Goal: Transaction & Acquisition: Purchase product/service

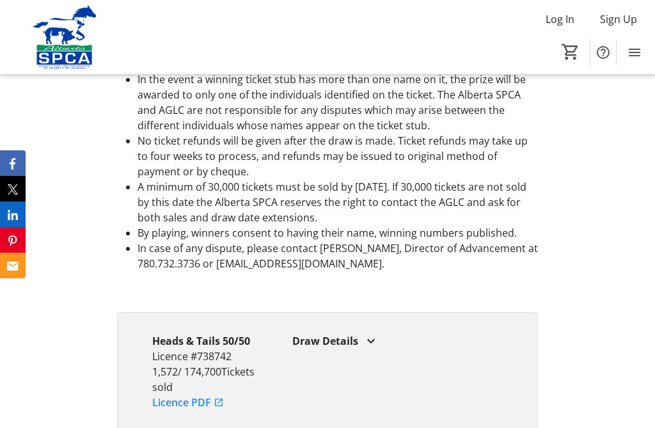
scroll to position [3017, 0]
click at [353, 349] on div "Draw Details" at bounding box center [397, 341] width 210 height 15
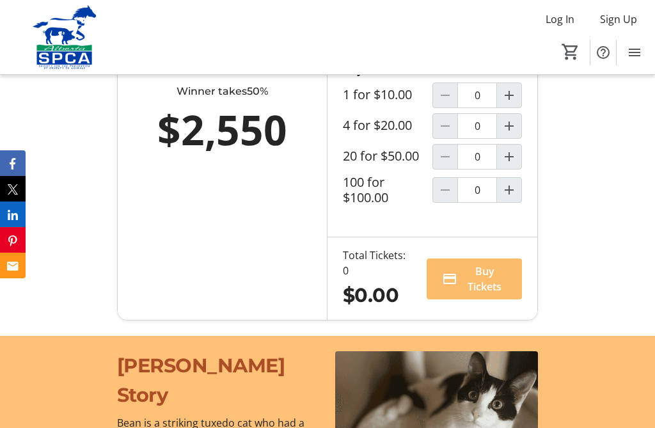
scroll to position [996, 0]
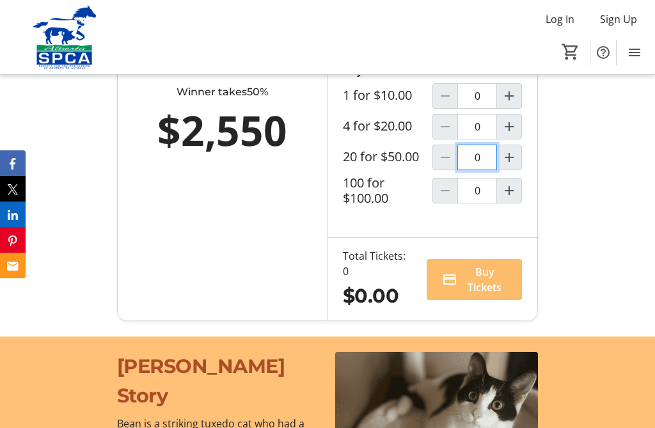
click at [483, 170] on input "0" at bounding box center [477, 157] width 40 height 26
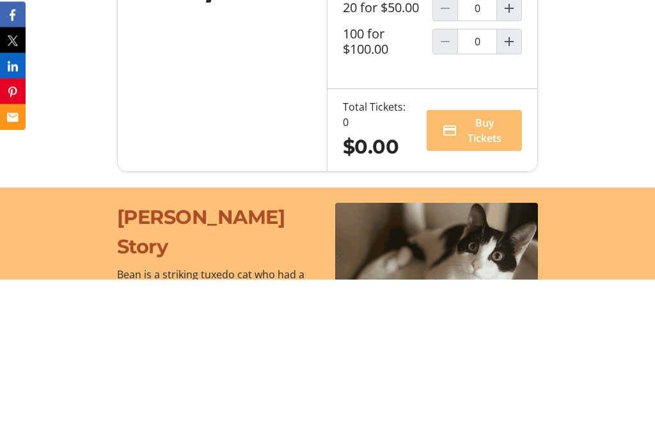
click at [513, 150] on mat-icon "Increment by one" at bounding box center [508, 157] width 15 height 15
type input "1"
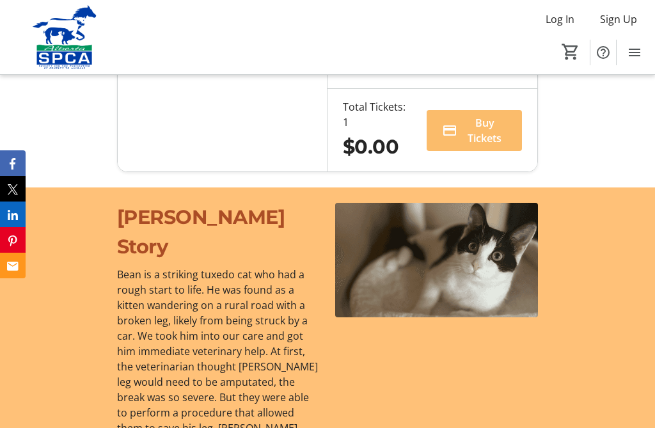
type input "1"
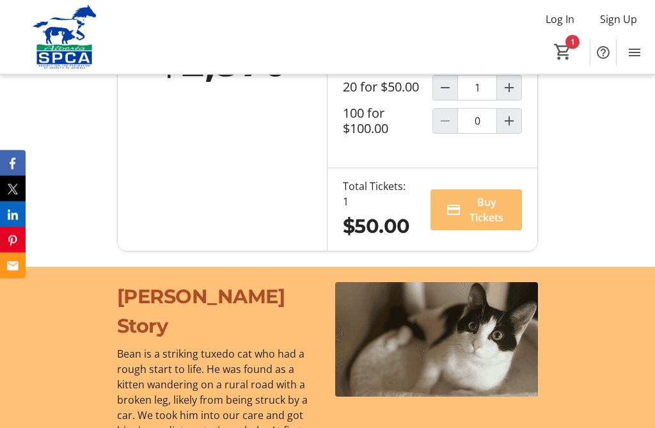
scroll to position [1066, 0]
click at [492, 225] on span "Buy Tickets" at bounding box center [486, 209] width 40 height 31
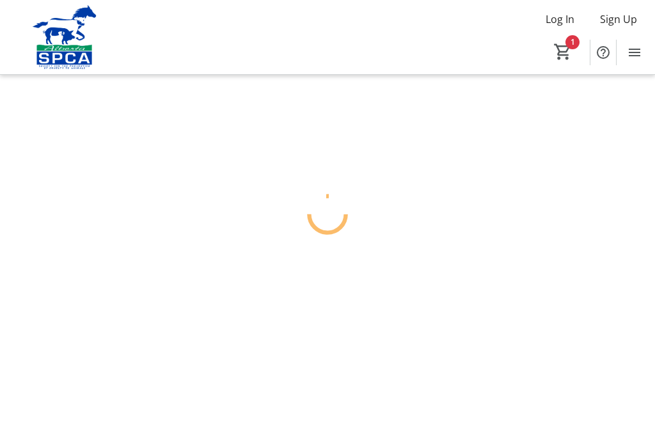
scroll to position [36, 0]
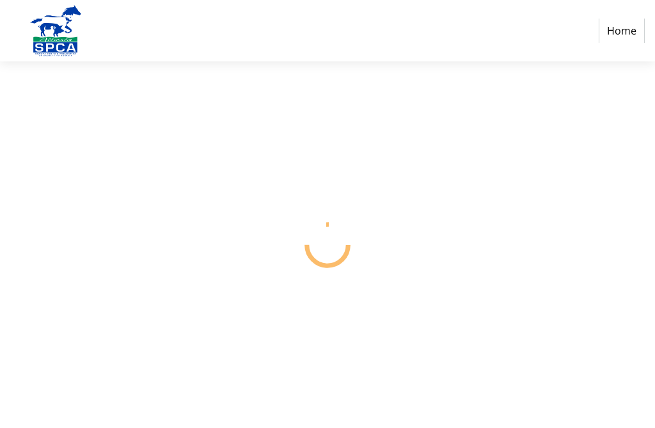
select select "CA"
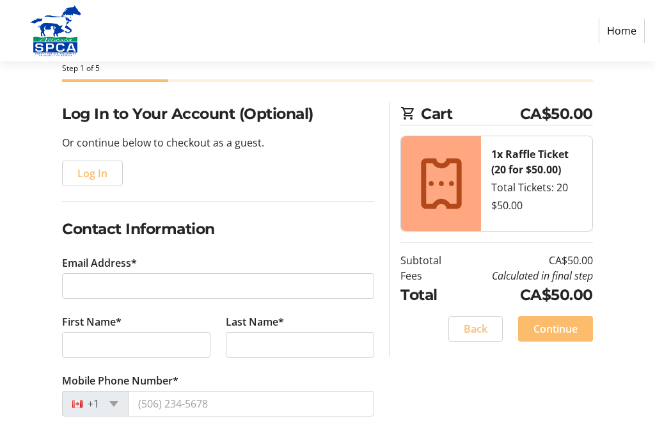
scroll to position [63, 0]
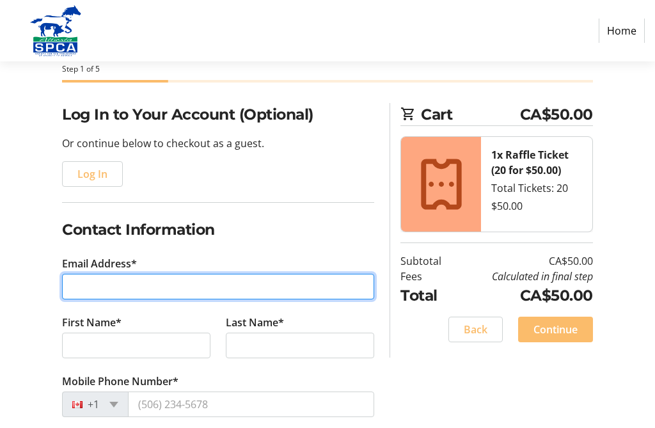
click at [97, 294] on input "Email Address*" at bounding box center [218, 287] width 312 height 26
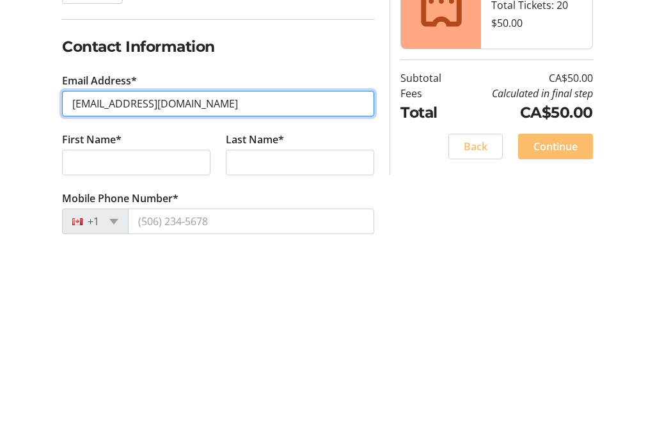
type input "[EMAIL_ADDRESS][DOMAIN_NAME]"
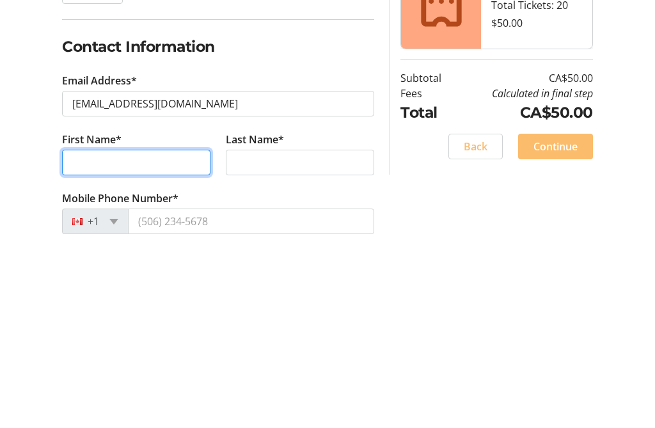
click at [93, 333] on input "First Name*" at bounding box center [136, 346] width 148 height 26
type input "[PERSON_NAME]"
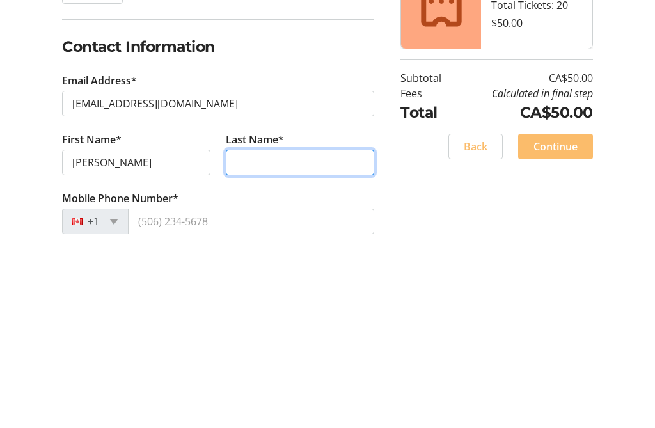
click at [261, 333] on input "Last Name*" at bounding box center [300, 346] width 148 height 26
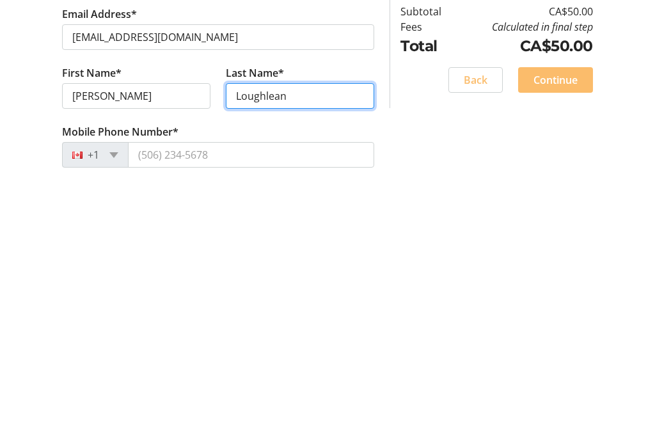
type input "Loughlean"
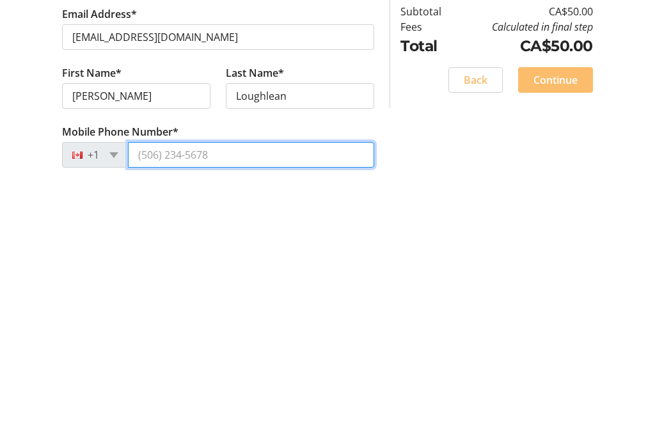
click at [252, 392] on input "Mobile Phone Number*" at bounding box center [251, 405] width 246 height 26
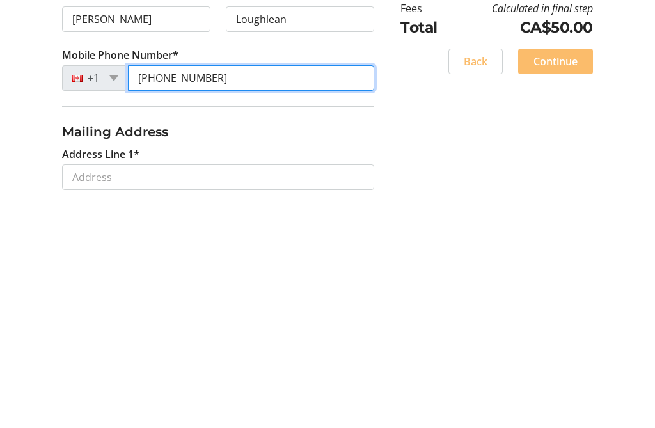
scroll to position [155, 0]
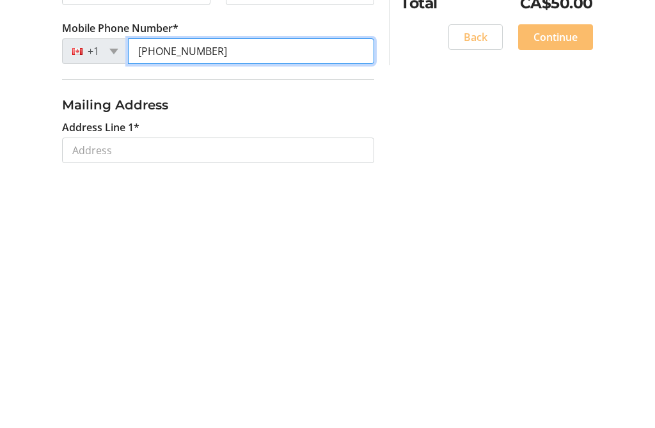
type input "[PHONE_NUMBER]"
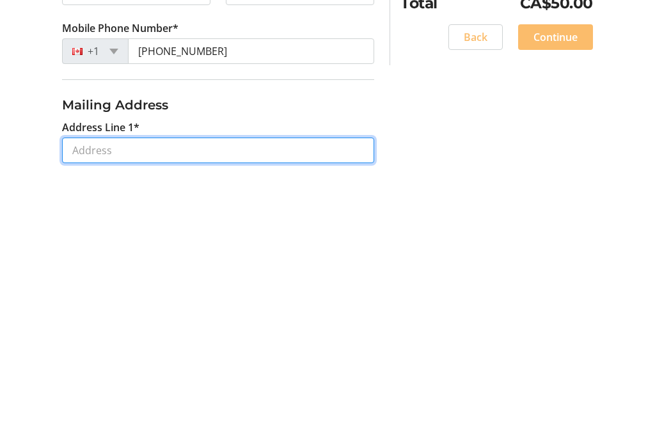
click at [148, 398] on input "Address Line 1*" at bounding box center [218, 411] width 312 height 26
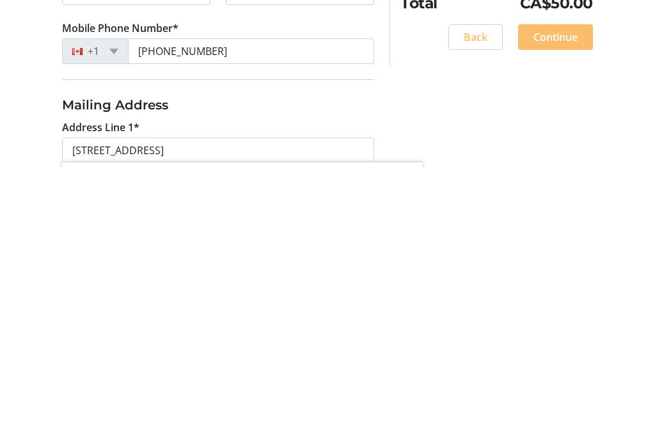
type input "[STREET_ADDRESS]"
type input "Innisfail"
select select "AB"
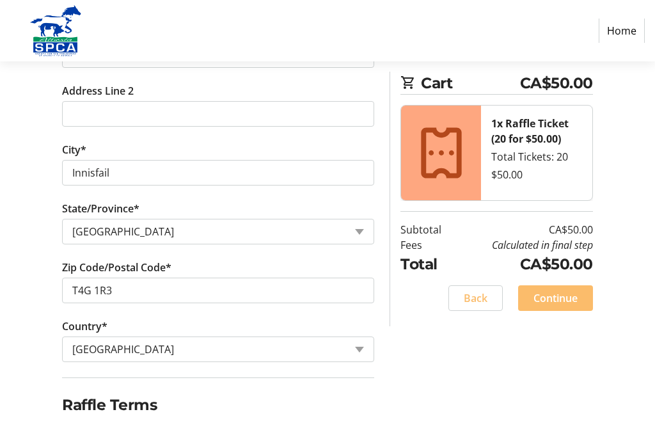
scroll to position [513, 0]
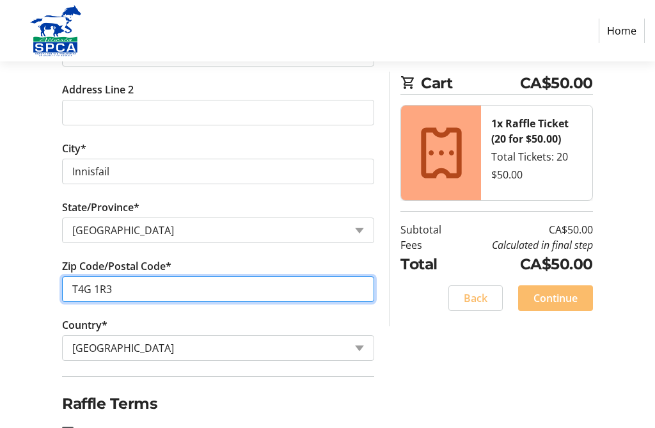
click at [155, 288] on input "T4G 1R3" at bounding box center [218, 289] width 312 height 26
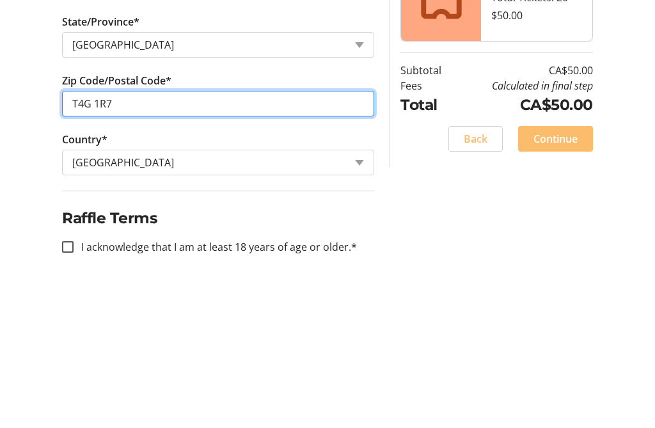
scroll to position [553, 0]
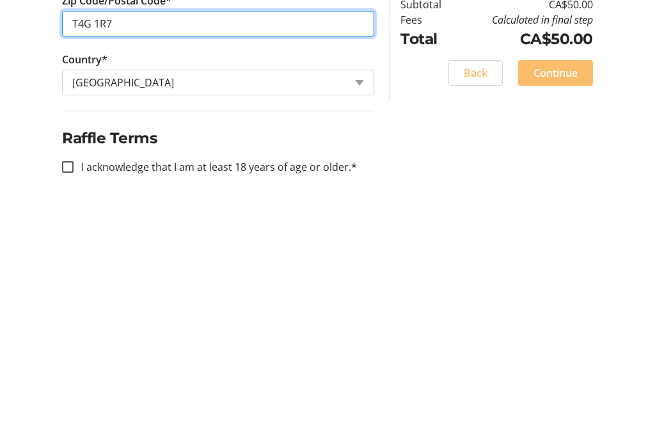
type input "T4G 1R7"
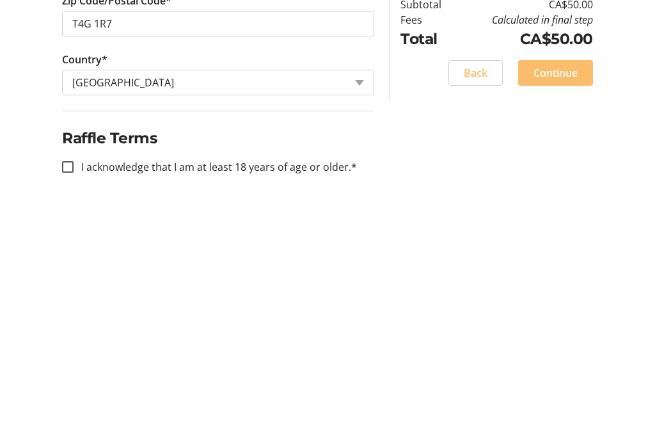
click at [70, 386] on input "I acknowledge that I am at least 18 years of age or older.*" at bounding box center [68, 392] width 12 height 12
checkbox input "true"
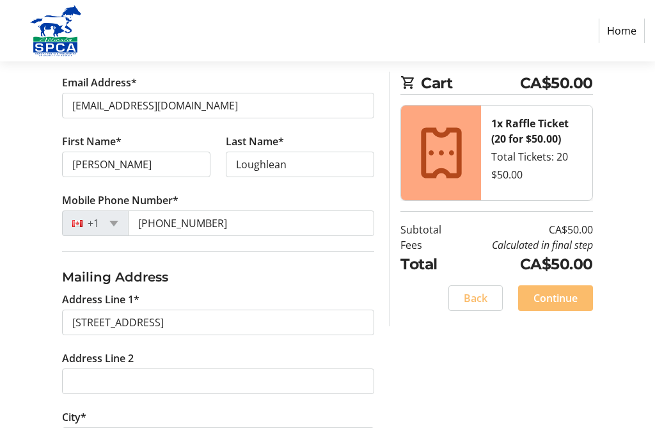
scroll to position [244, 0]
click at [554, 306] on span at bounding box center [555, 298] width 75 height 31
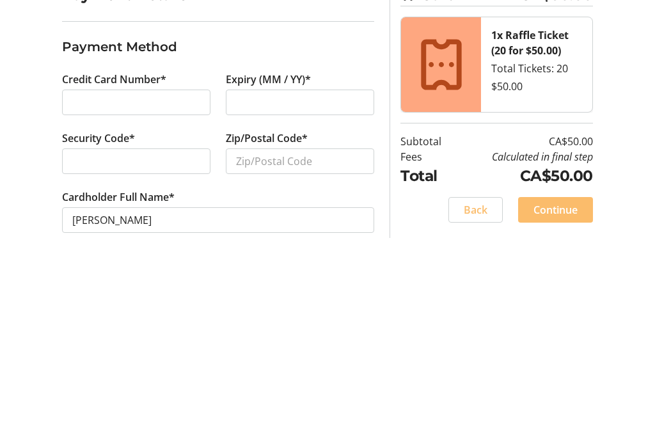
click at [304, 272] on div at bounding box center [300, 285] width 148 height 26
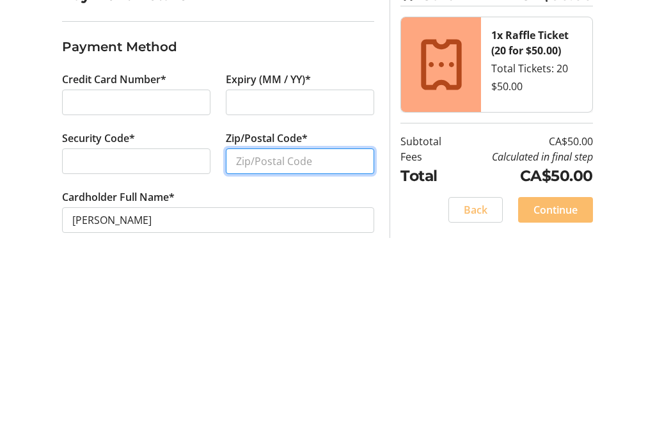
click at [250, 331] on input "Zip/Postal Code*" at bounding box center [300, 344] width 148 height 26
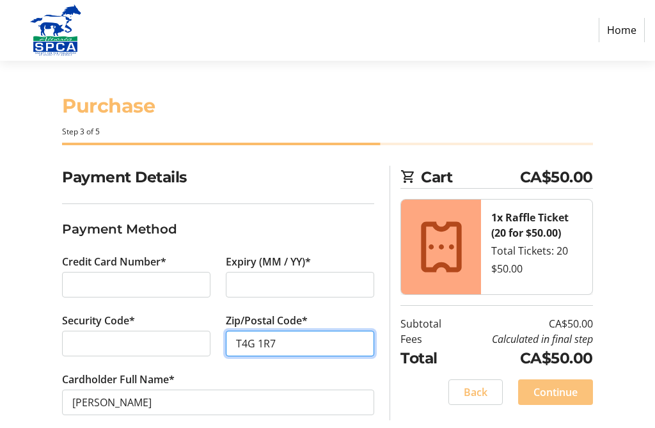
type input "T4G 1R7"
click at [554, 395] on span "Continue" at bounding box center [555, 392] width 44 height 15
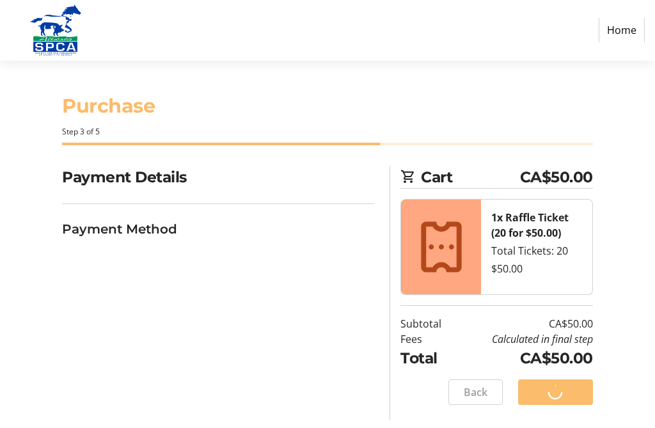
scroll to position [1, 0]
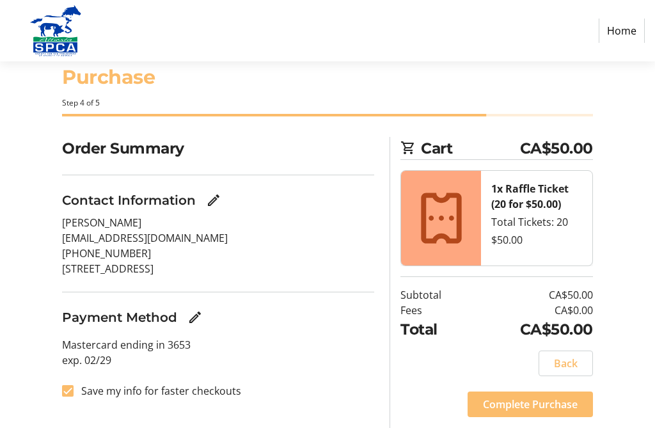
scroll to position [29, 0]
click at [530, 403] on span "Complete Purchase" at bounding box center [530, 404] width 95 height 15
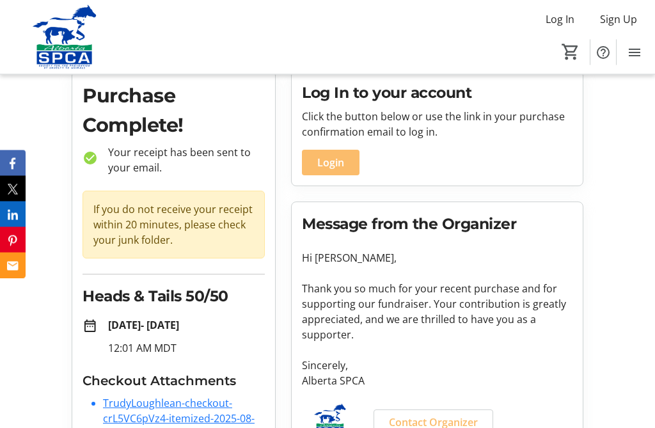
scroll to position [84, 0]
